Goal: Information Seeking & Learning: Learn about a topic

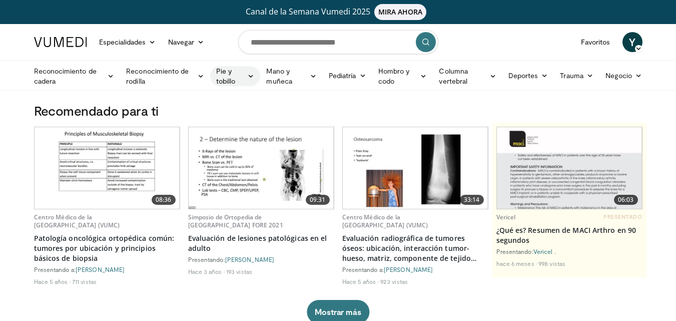
click at [231, 75] on font "Pie y tobillo" at bounding box center [230, 76] width 28 height 20
click at [234, 126] on link "Retropié" at bounding box center [270, 132] width 119 height 16
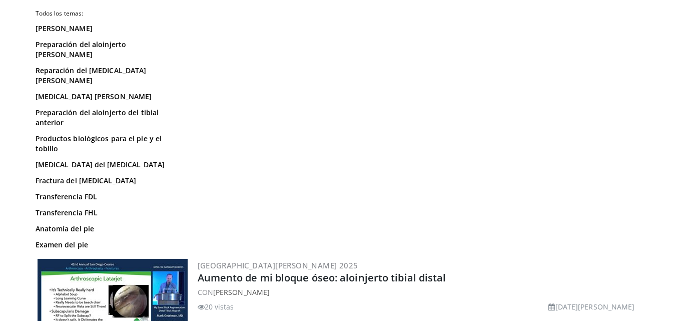
scroll to position [193, 0]
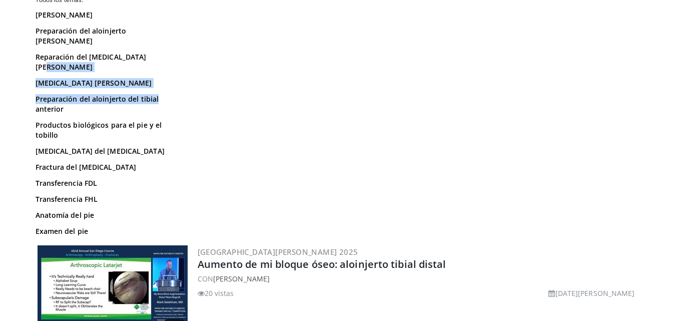
drag, startPoint x: 175, startPoint y: 110, endPoint x: 172, endPoint y: 141, distance: 31.7
click at [172, 141] on div "Todos los temas: Aquiles Preparación del aloinjerto de Aquiles Reparación del t…" at bounding box center [106, 108] width 140 height 270
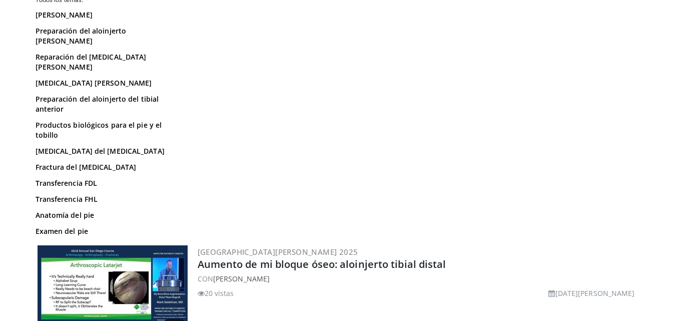
click at [176, 124] on div "Retropié Todos los temas: Aquiles Preparación del aloinjerto de Aquiles Reparac…" at bounding box center [105, 93] width 155 height 299
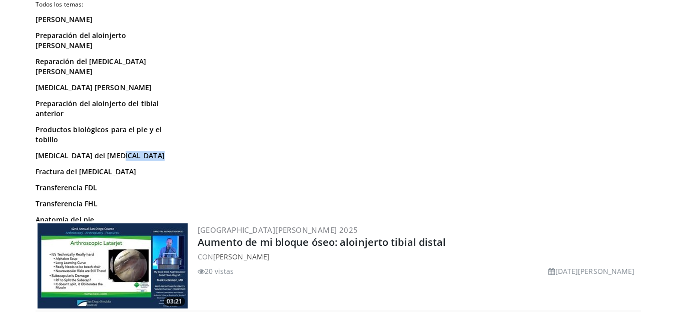
scroll to position [0, 0]
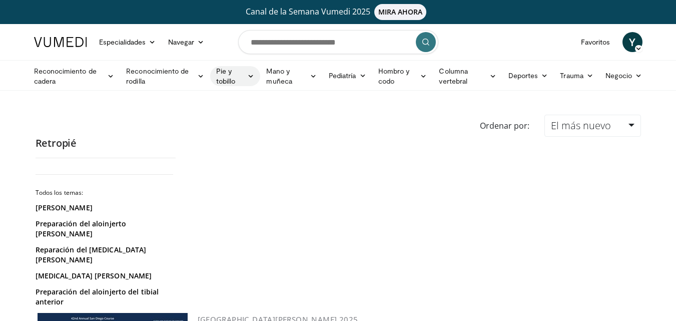
click at [246, 75] on link "Pie y tobillo" at bounding box center [235, 76] width 51 height 20
click at [229, 144] on font "Tobillo" at bounding box center [232, 147] width 22 height 9
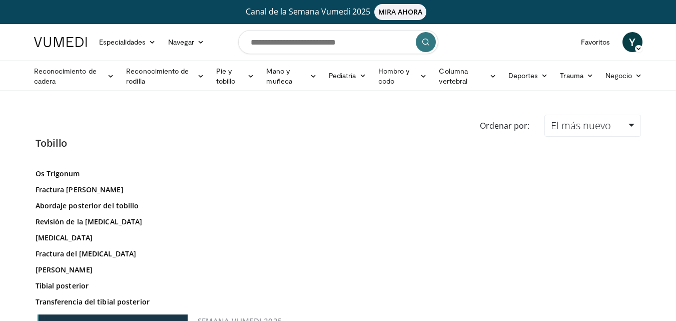
scroll to position [483, 0]
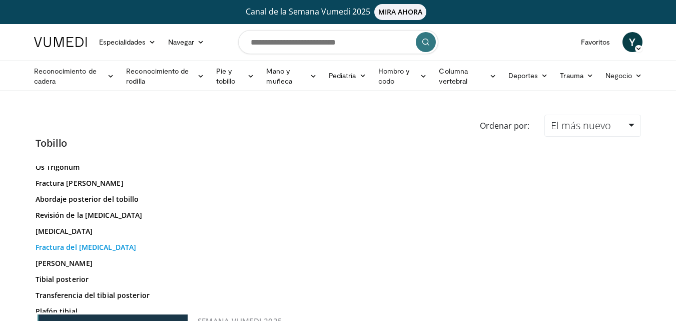
click at [100, 248] on font "Fractura del astrágalo" at bounding box center [86, 247] width 101 height 10
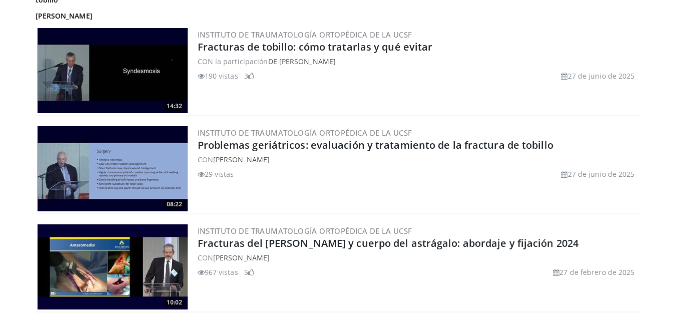
scroll to position [414, 0]
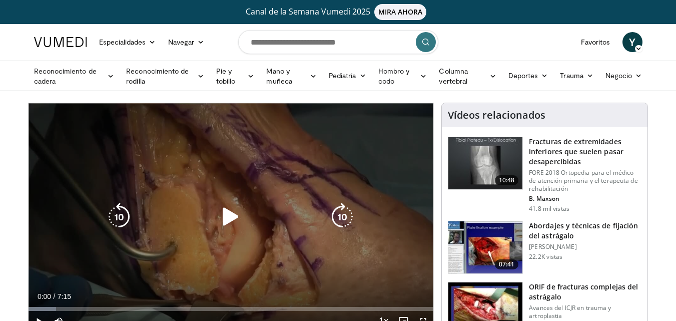
click at [230, 219] on icon "Video Player" at bounding box center [231, 217] width 28 height 28
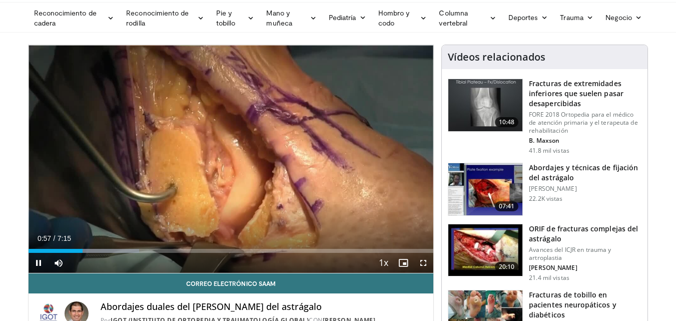
scroll to position [60, 0]
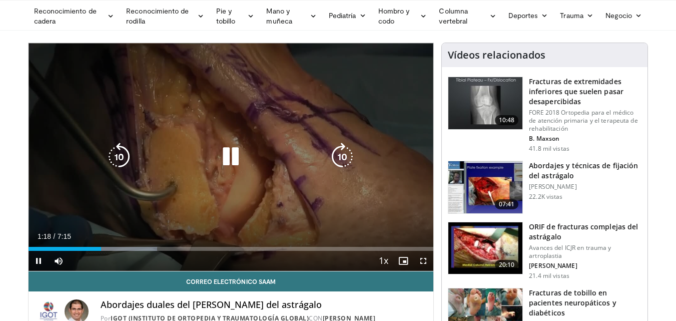
click at [237, 158] on icon "Video Player" at bounding box center [231, 157] width 28 height 28
